Goal: Check status: Check status

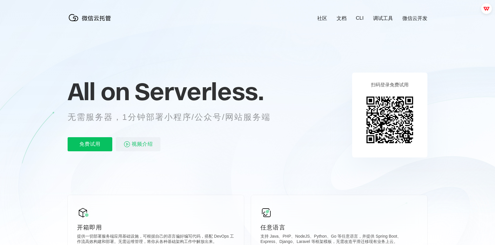
scroll to position [0, 1045]
click at [448, 120] on icon at bounding box center [247, 158] width 564 height 317
click at [445, 72] on icon at bounding box center [247, 158] width 564 height 317
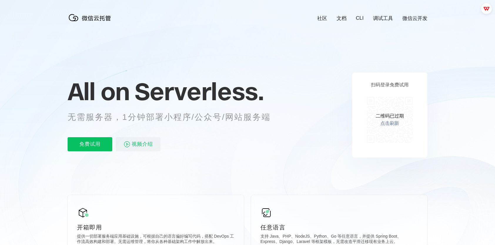
click at [394, 121] on link "点击刷新" at bounding box center [389, 123] width 19 height 6
click at [393, 125] on link "点击刷新" at bounding box center [389, 123] width 19 height 6
click at [392, 121] on link "点击刷新" at bounding box center [389, 123] width 19 height 6
click at [392, 125] on link "点击刷新" at bounding box center [389, 123] width 19 height 6
click at [389, 126] on link "点击刷新" at bounding box center [389, 123] width 19 height 6
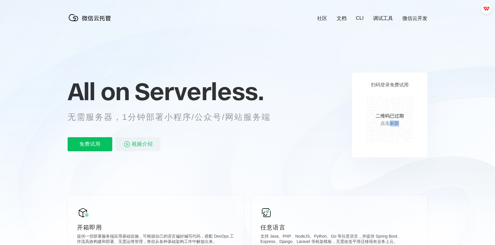
click at [389, 126] on link "点击刷新" at bounding box center [389, 123] width 19 height 6
drag, startPoint x: 390, startPoint y: 126, endPoint x: 443, endPoint y: 114, distance: 54.8
click at [446, 112] on icon at bounding box center [247, 158] width 564 height 317
click at [392, 122] on link "点击刷新" at bounding box center [389, 123] width 19 height 6
